Goal: Transaction & Acquisition: Register for event/course

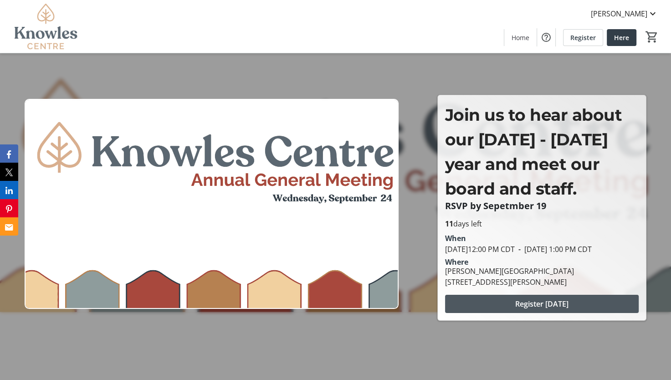
click at [530, 309] on span "Register [DATE]" at bounding box center [541, 303] width 53 height 11
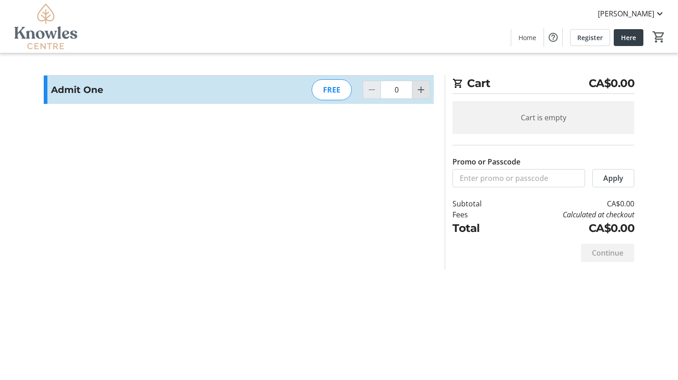
click at [417, 92] on mat-icon "Increment by one" at bounding box center [420, 89] width 11 height 11
type input "1"
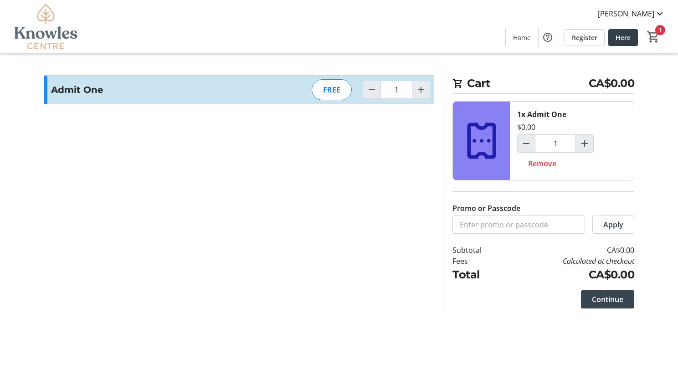
click at [611, 300] on span "Continue" at bounding box center [607, 299] width 31 height 11
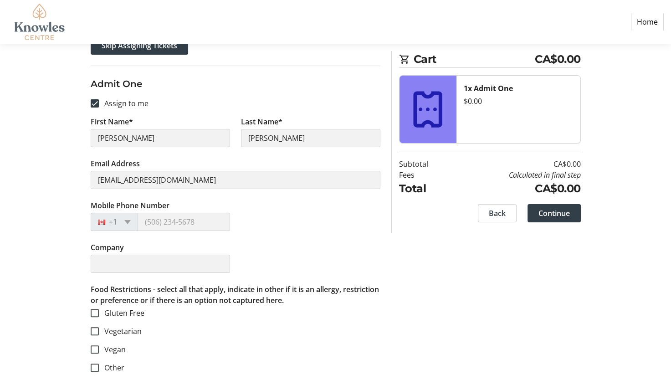
scroll to position [139, 0]
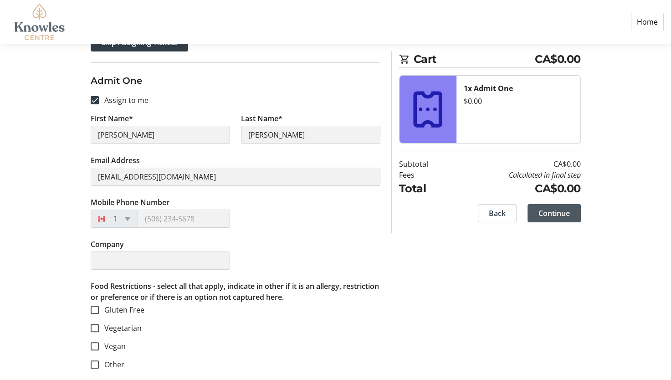
click at [568, 217] on span "Continue" at bounding box center [553, 213] width 31 height 11
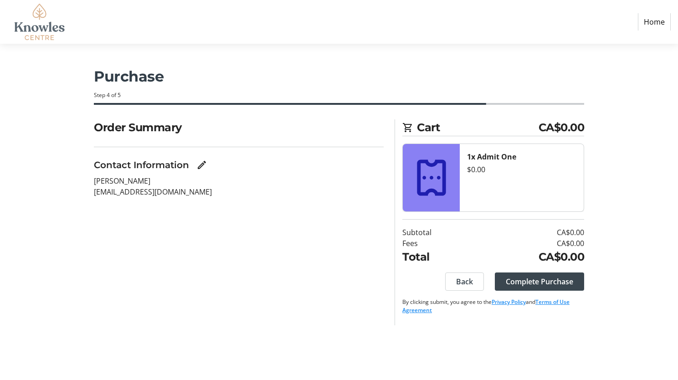
click at [545, 281] on span "Complete Purchase" at bounding box center [539, 281] width 67 height 11
